Goal: Information Seeking & Learning: Learn about a topic

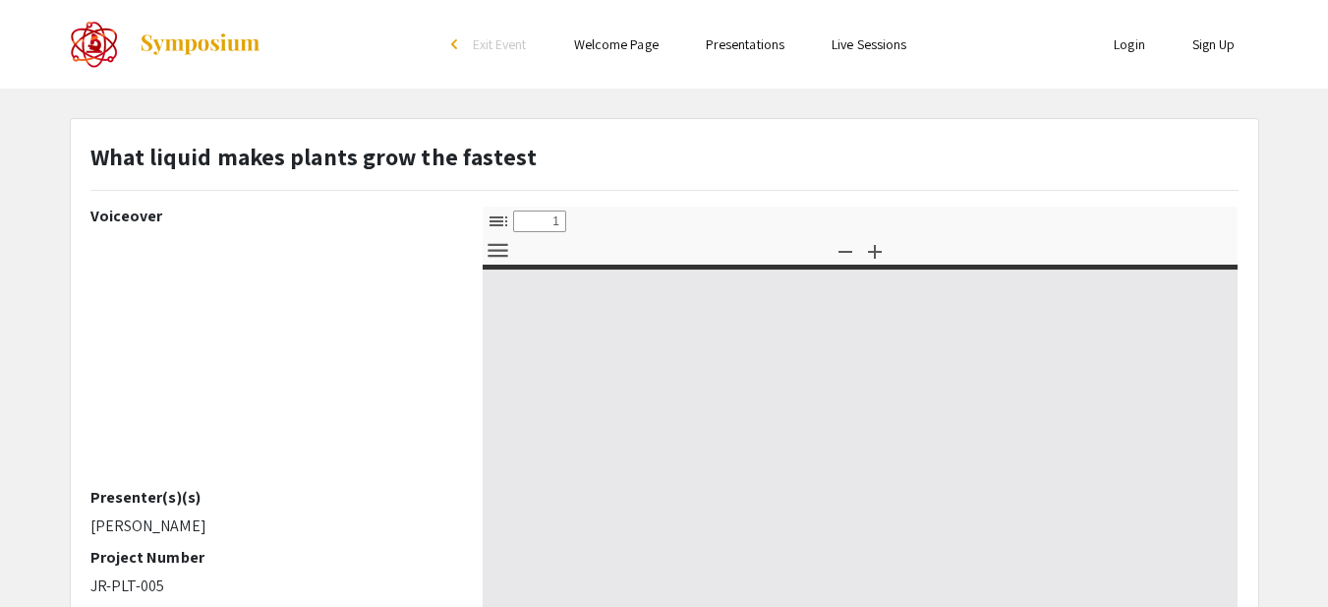
select select "custom"
type input "0"
select select "custom"
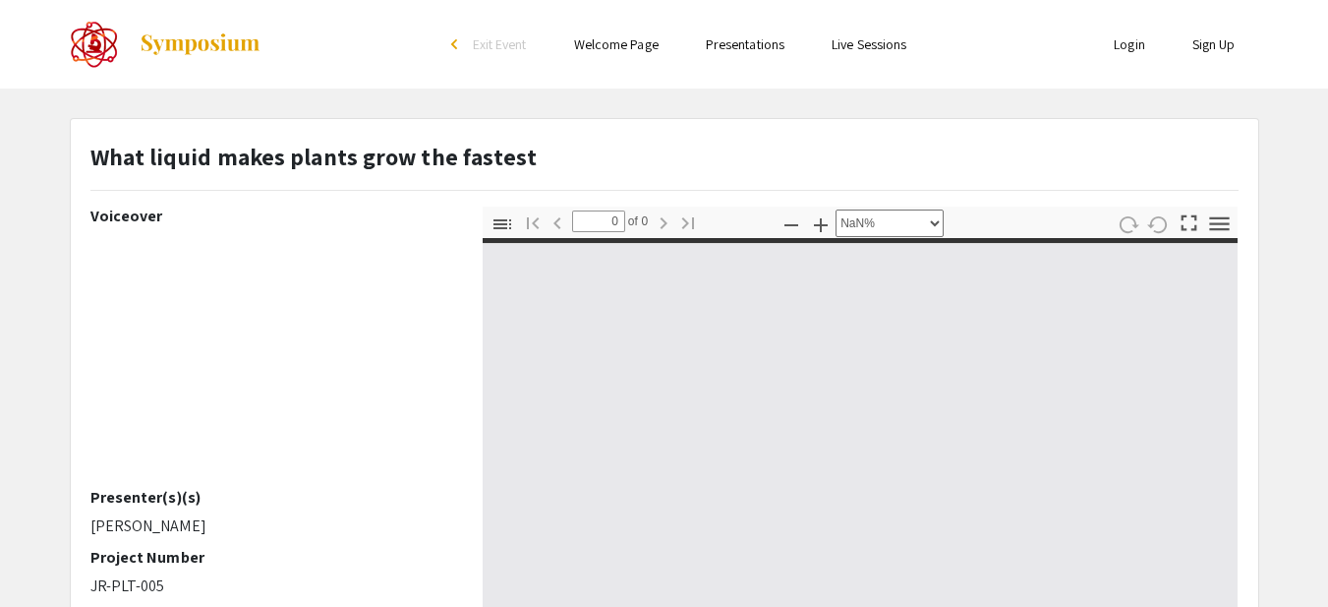
type input "1"
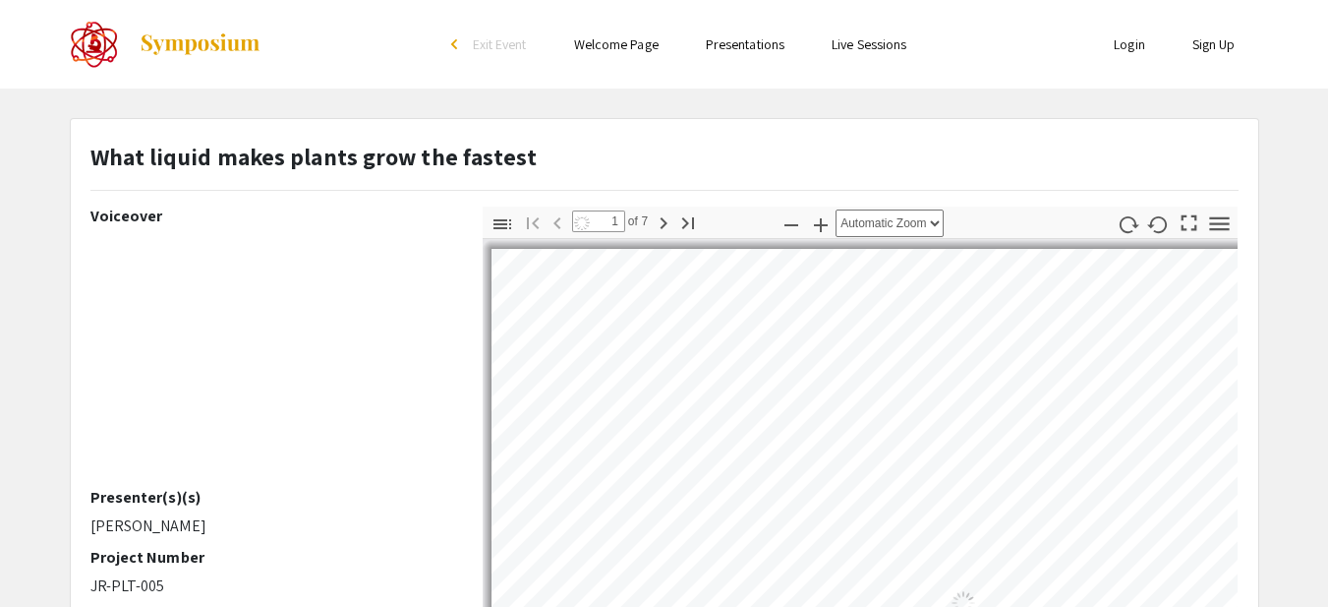
select select "page-width"
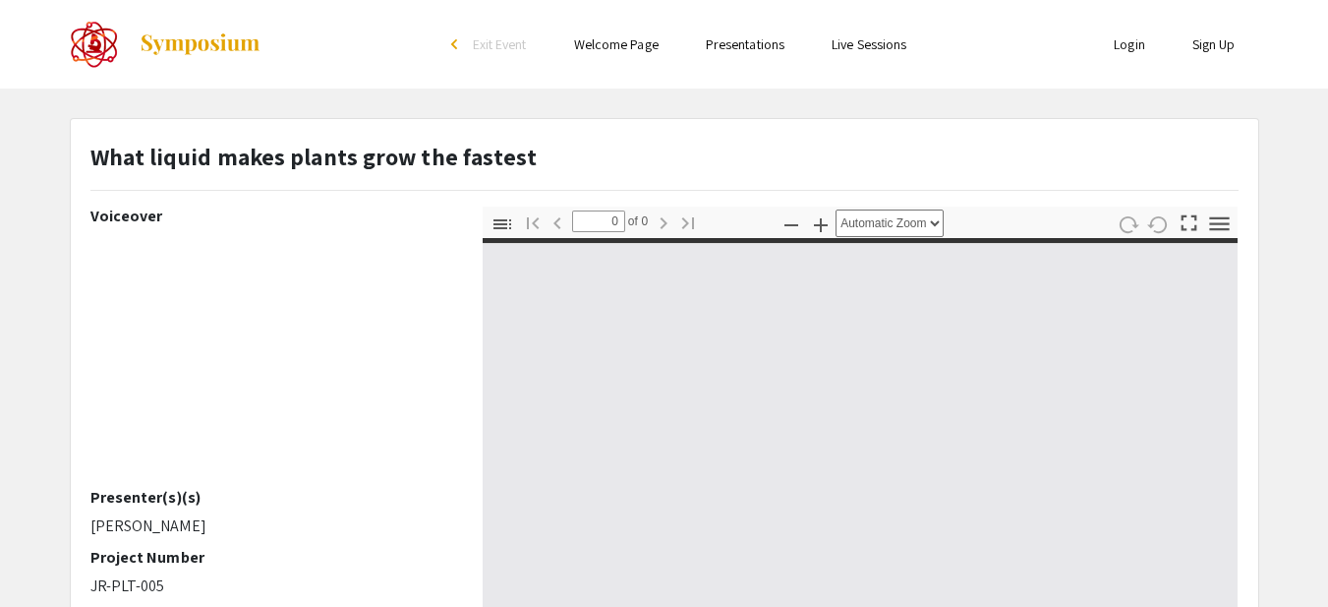
select select "custom"
type input "1"
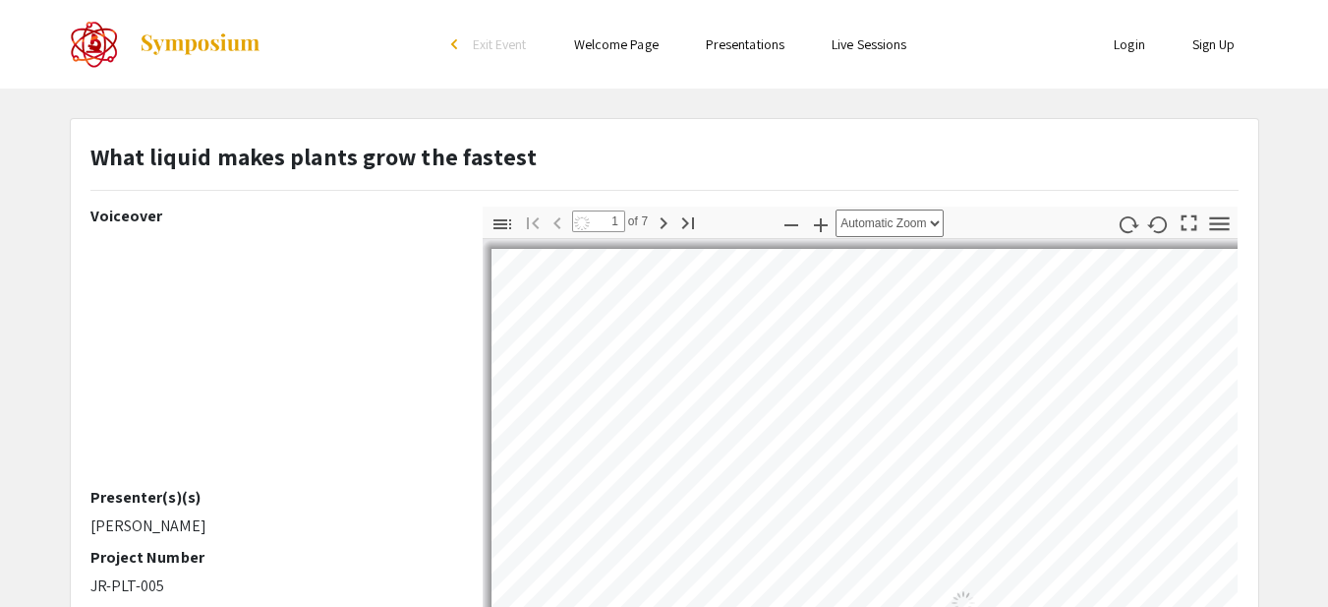
select select "page-width"
